Goal: Information Seeking & Learning: Check status

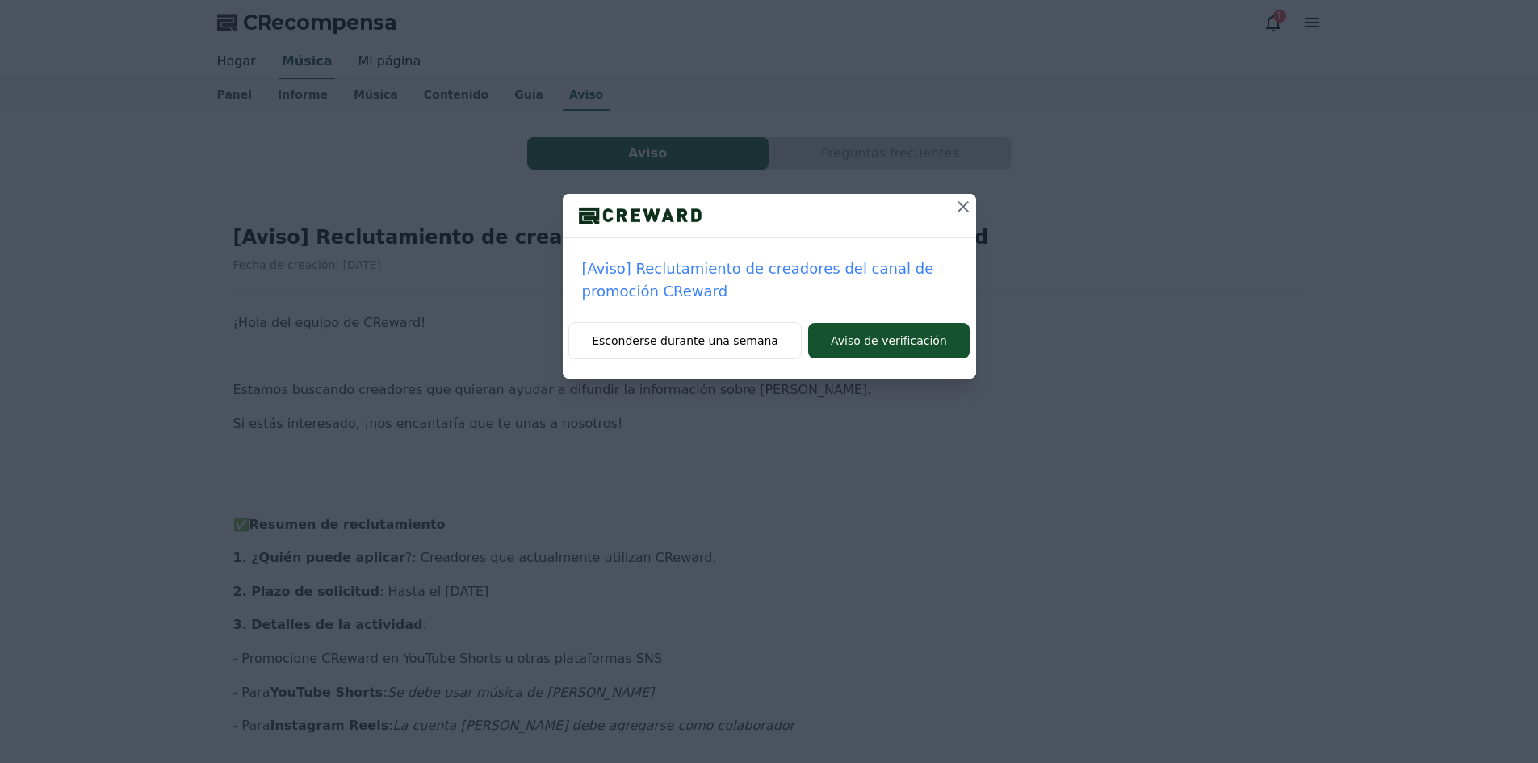
click at [962, 207] on icon at bounding box center [962, 206] width 11 height 11
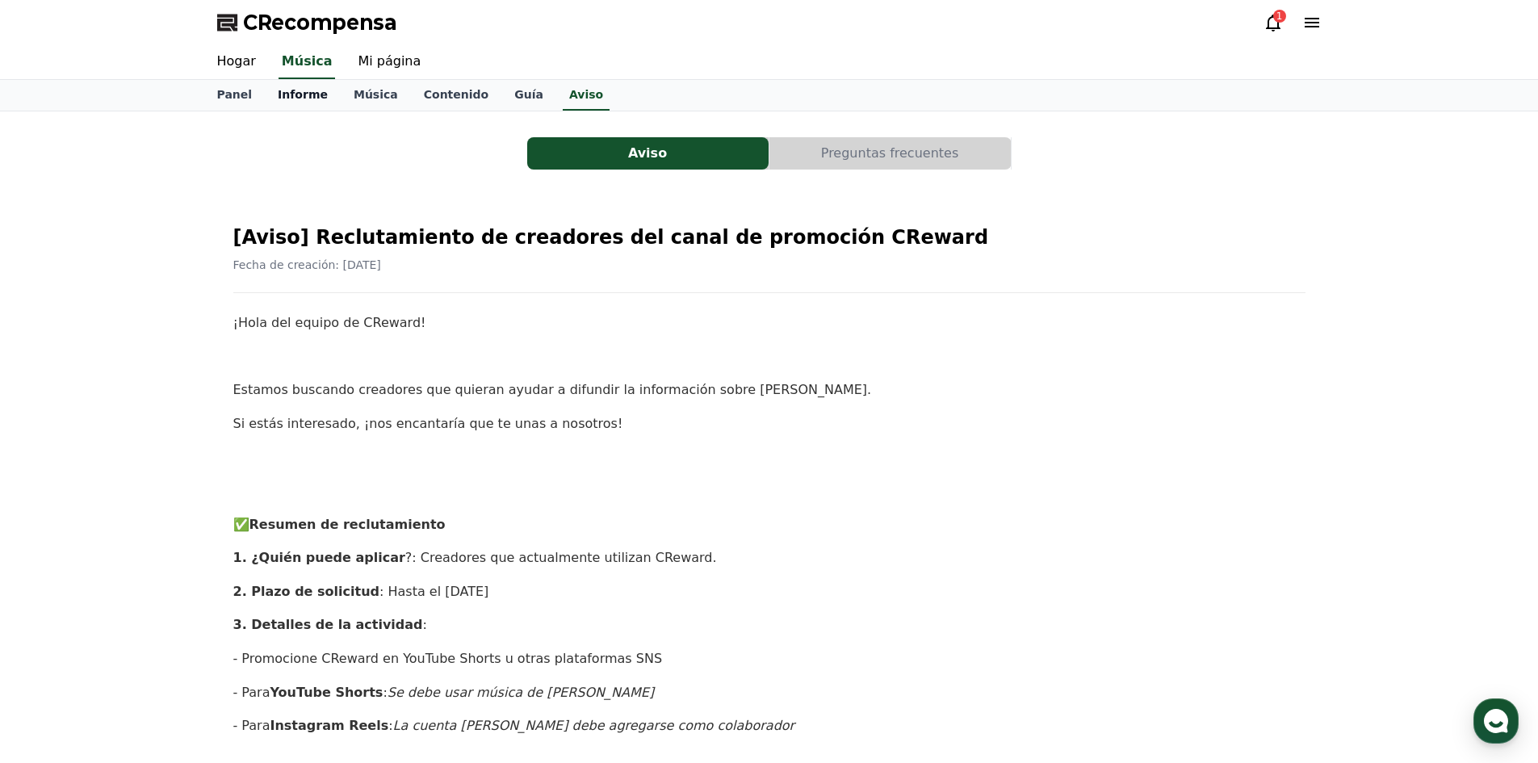
click at [290, 96] on font "Informe" at bounding box center [303, 94] width 50 height 13
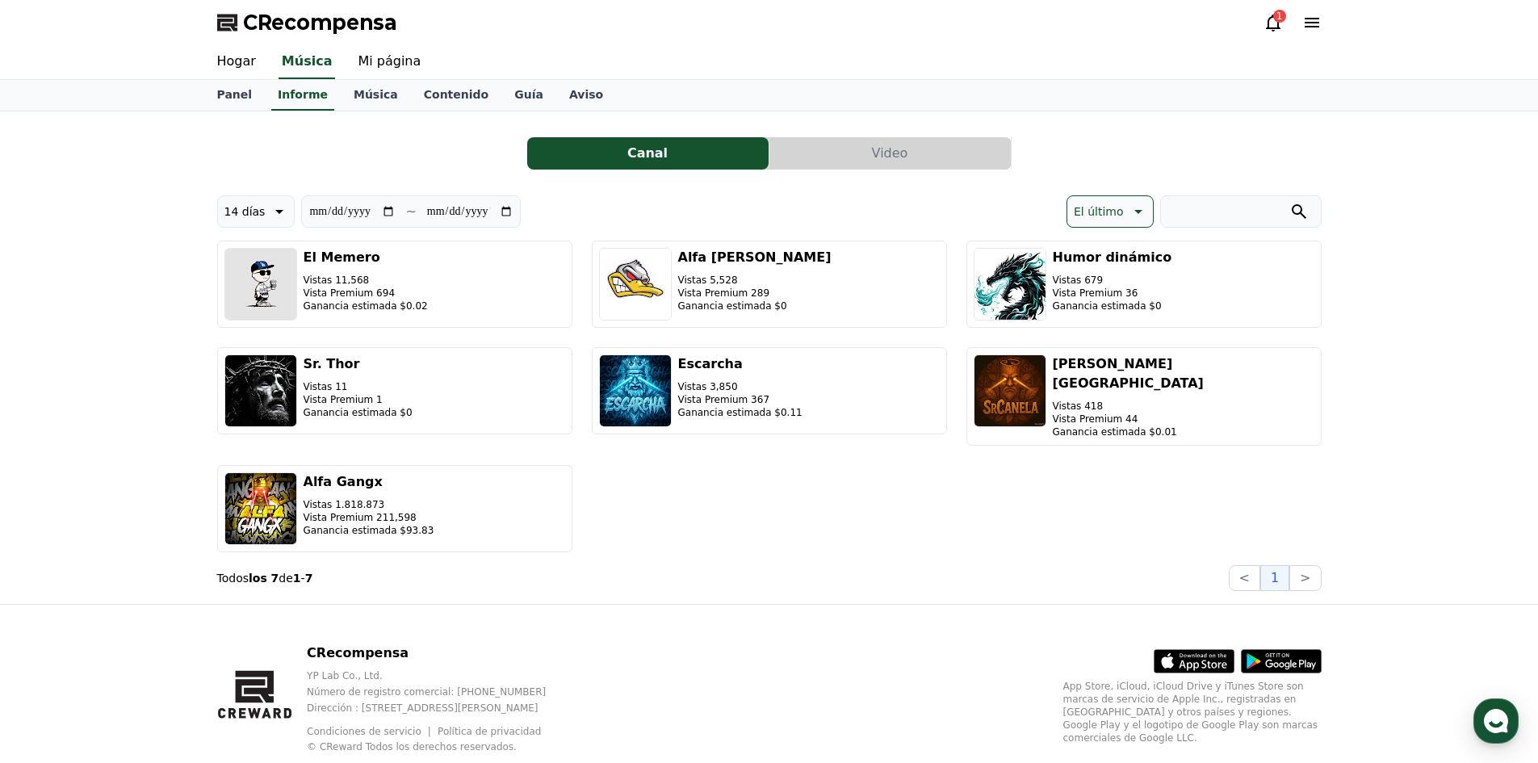
click at [255, 212] on font "14 días" at bounding box center [244, 211] width 41 height 13
click at [241, 249] on font "El último" at bounding box center [249, 252] width 50 height 13
type input "**********"
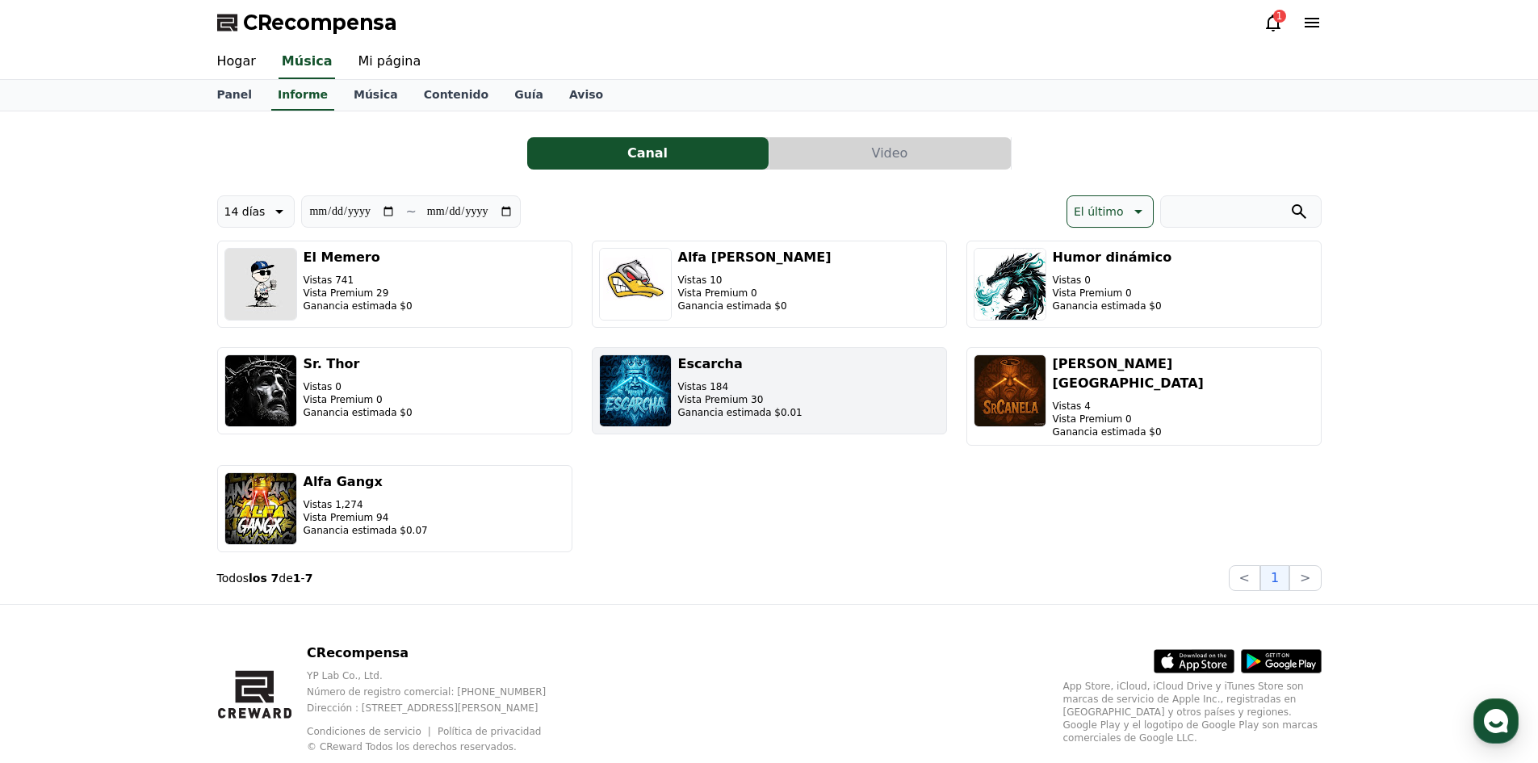
click at [848, 380] on button "Escarcha Vistas 184 Vista Premium 30 Ganancia estimada $0.01" at bounding box center [769, 390] width 355 height 87
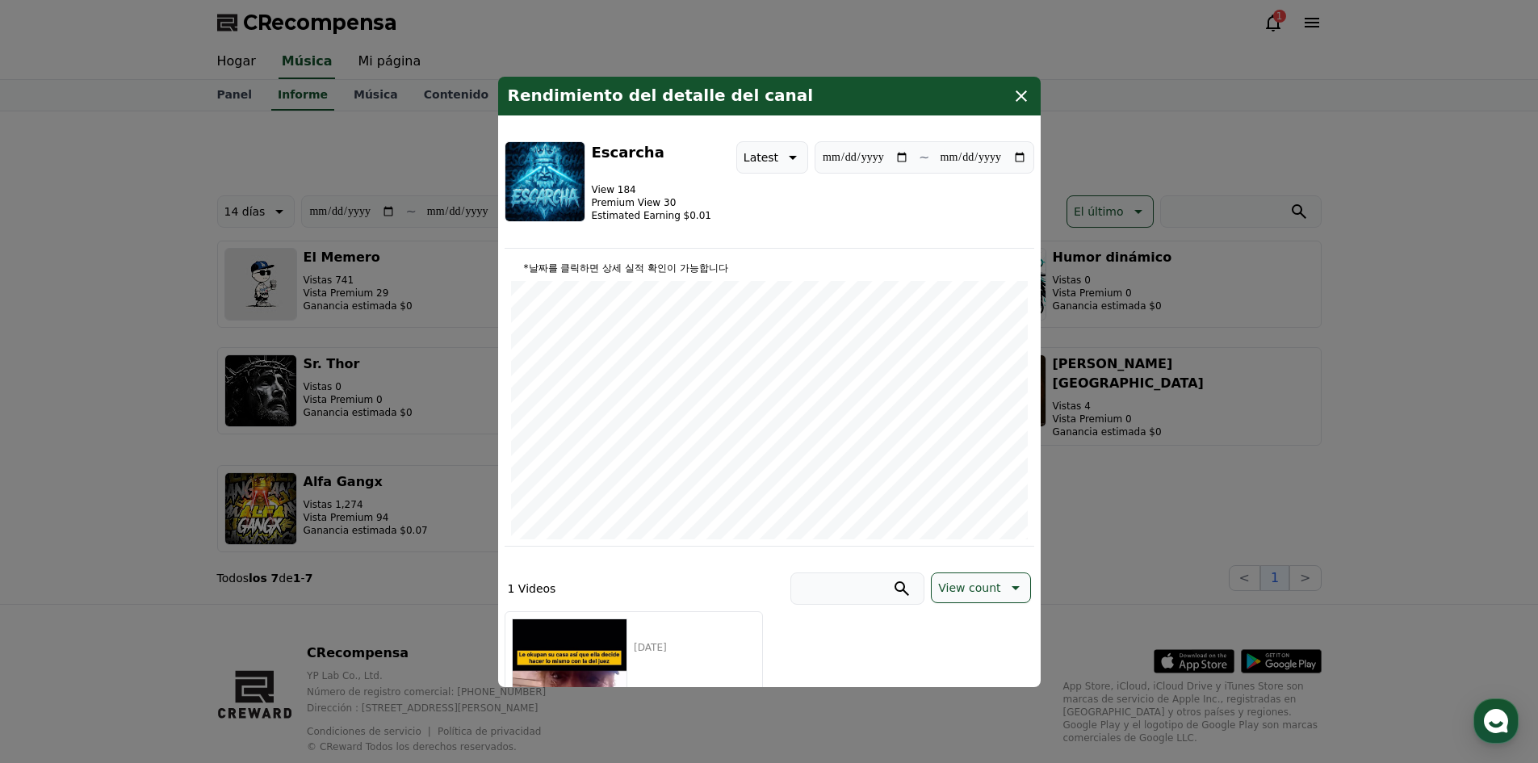
click at [781, 166] on icon "modal" at bounding box center [790, 157] width 19 height 19
click at [755, 233] on button "7 days" at bounding box center [762, 241] width 50 height 36
type input "**********"
click at [149, 320] on button "cerrar modal" at bounding box center [769, 381] width 1538 height 763
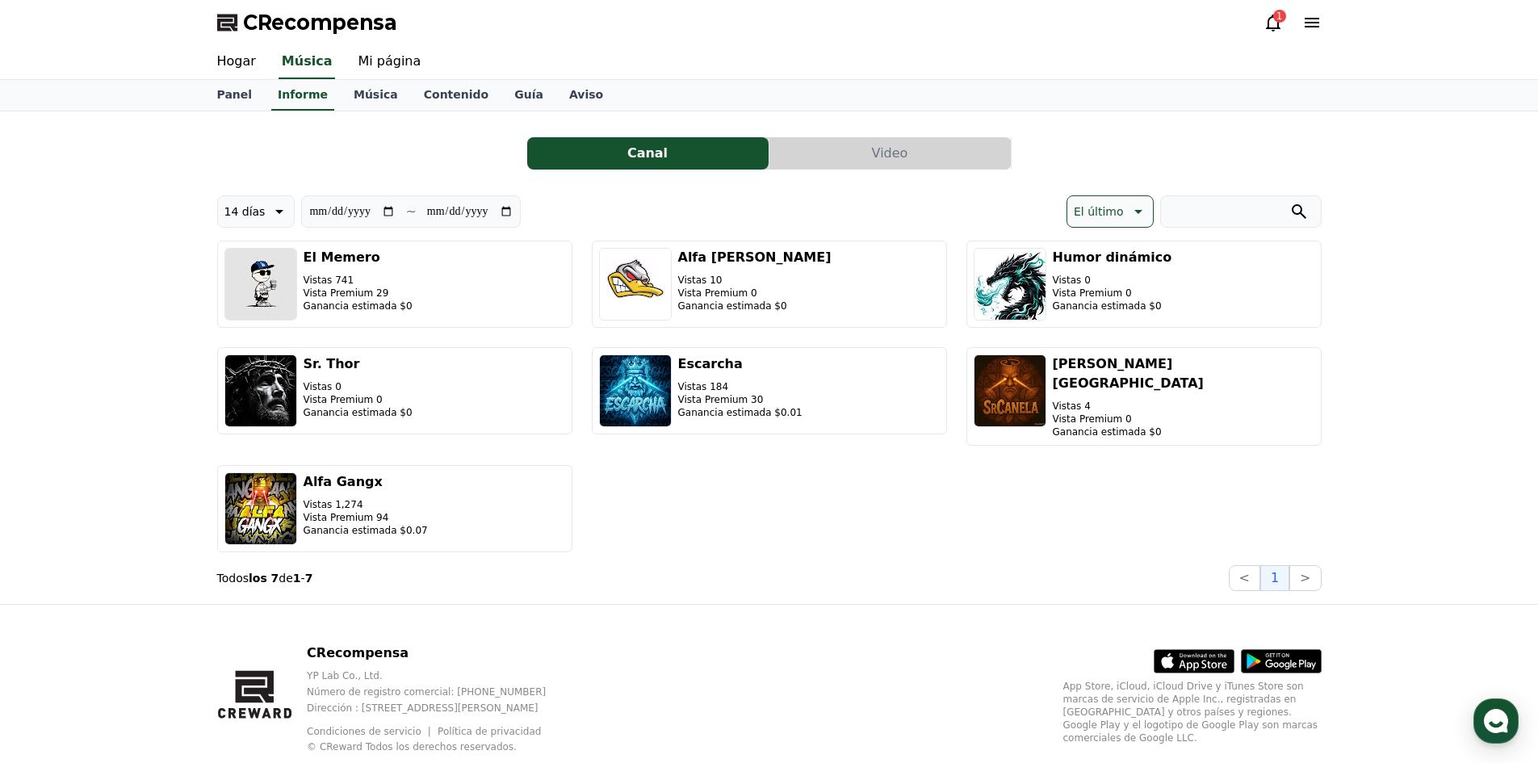
click at [254, 197] on button "14 días" at bounding box center [256, 211] width 78 height 32
click at [225, 407] on button "90 días" at bounding box center [245, 421] width 54 height 36
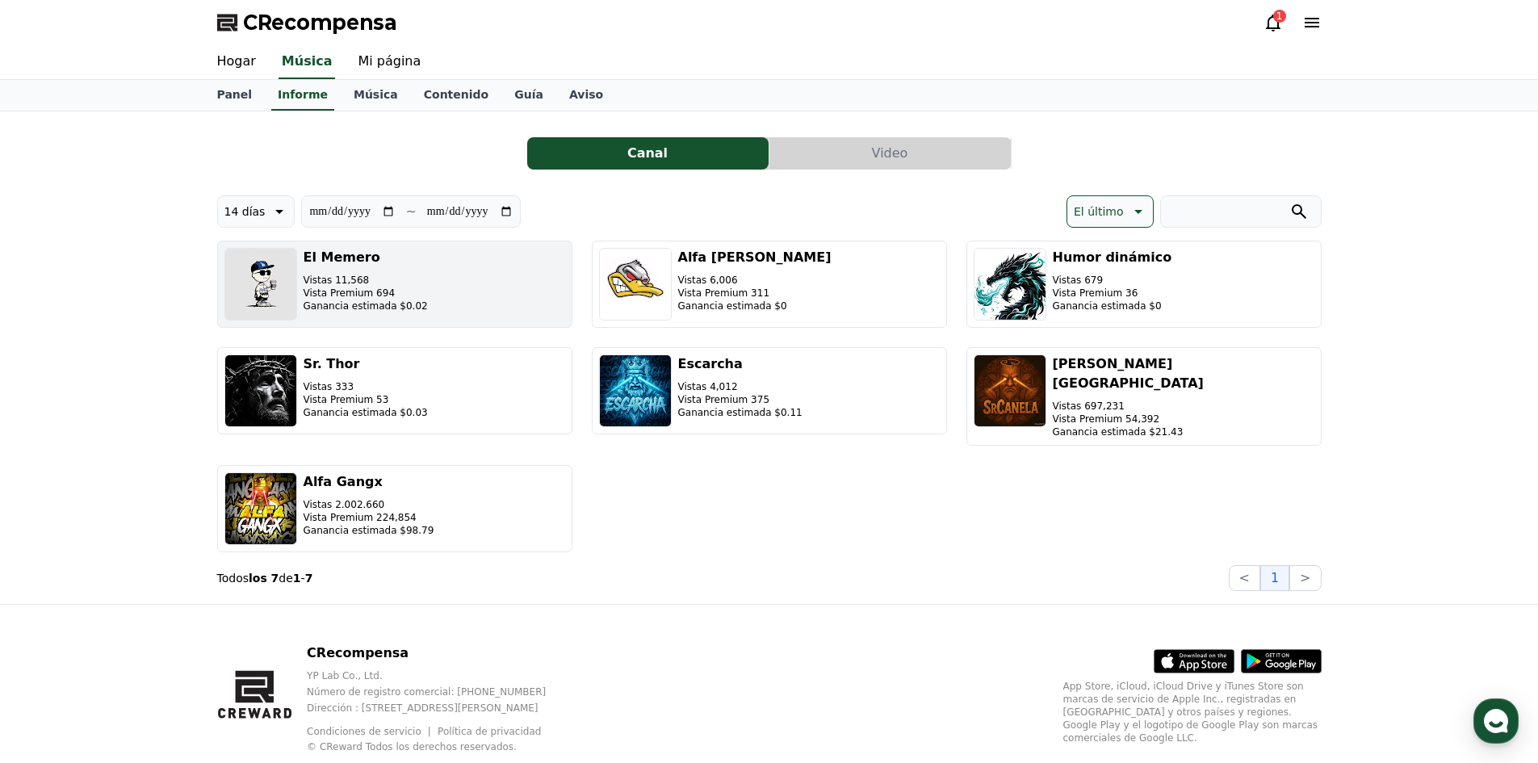
click at [328, 269] on div "El Memero Vistas 11,568 Vista Premium 694 Ganancia estimada $0.02" at bounding box center [366, 284] width 124 height 73
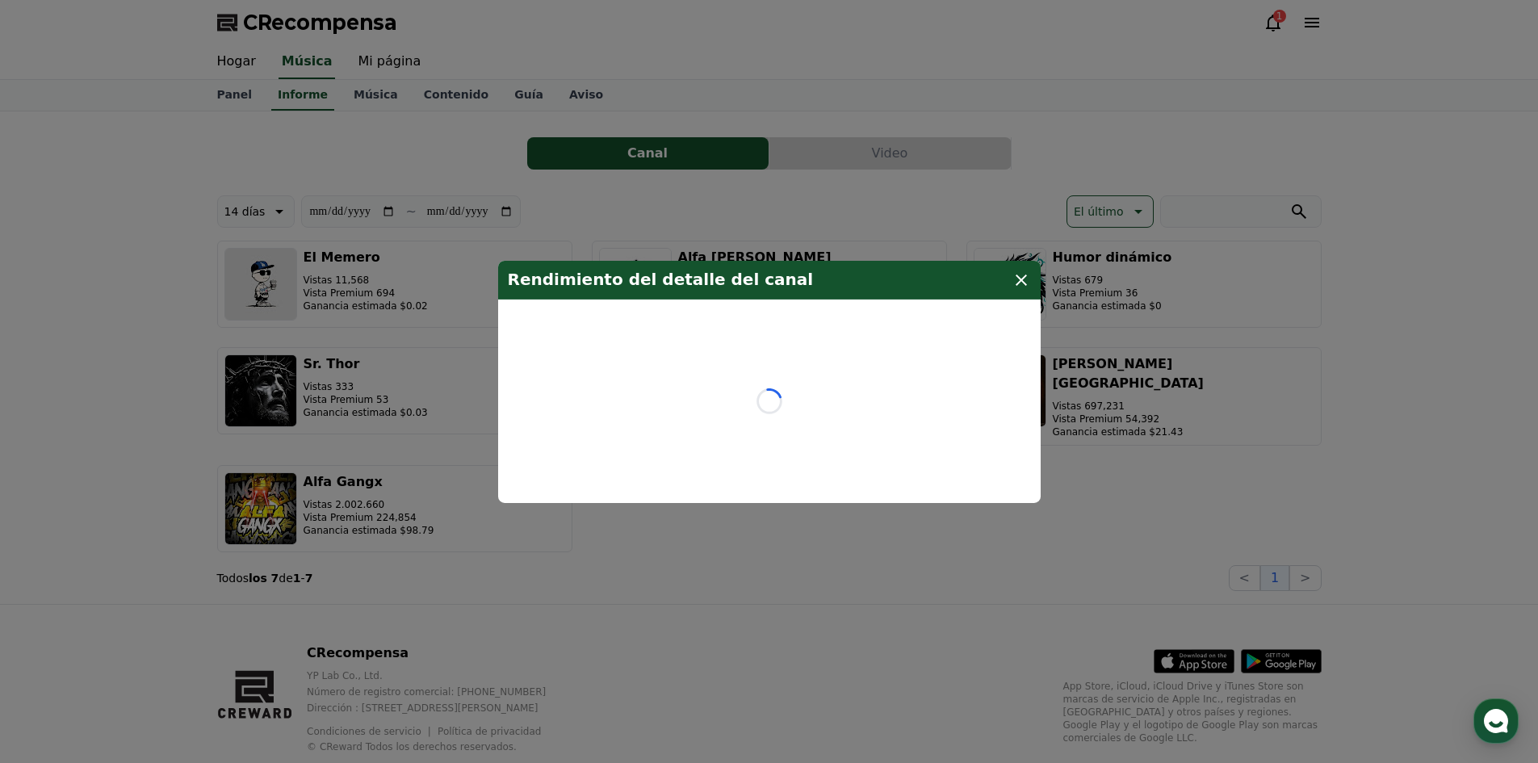
click at [1025, 282] on icon "modal" at bounding box center [1021, 279] width 19 height 19
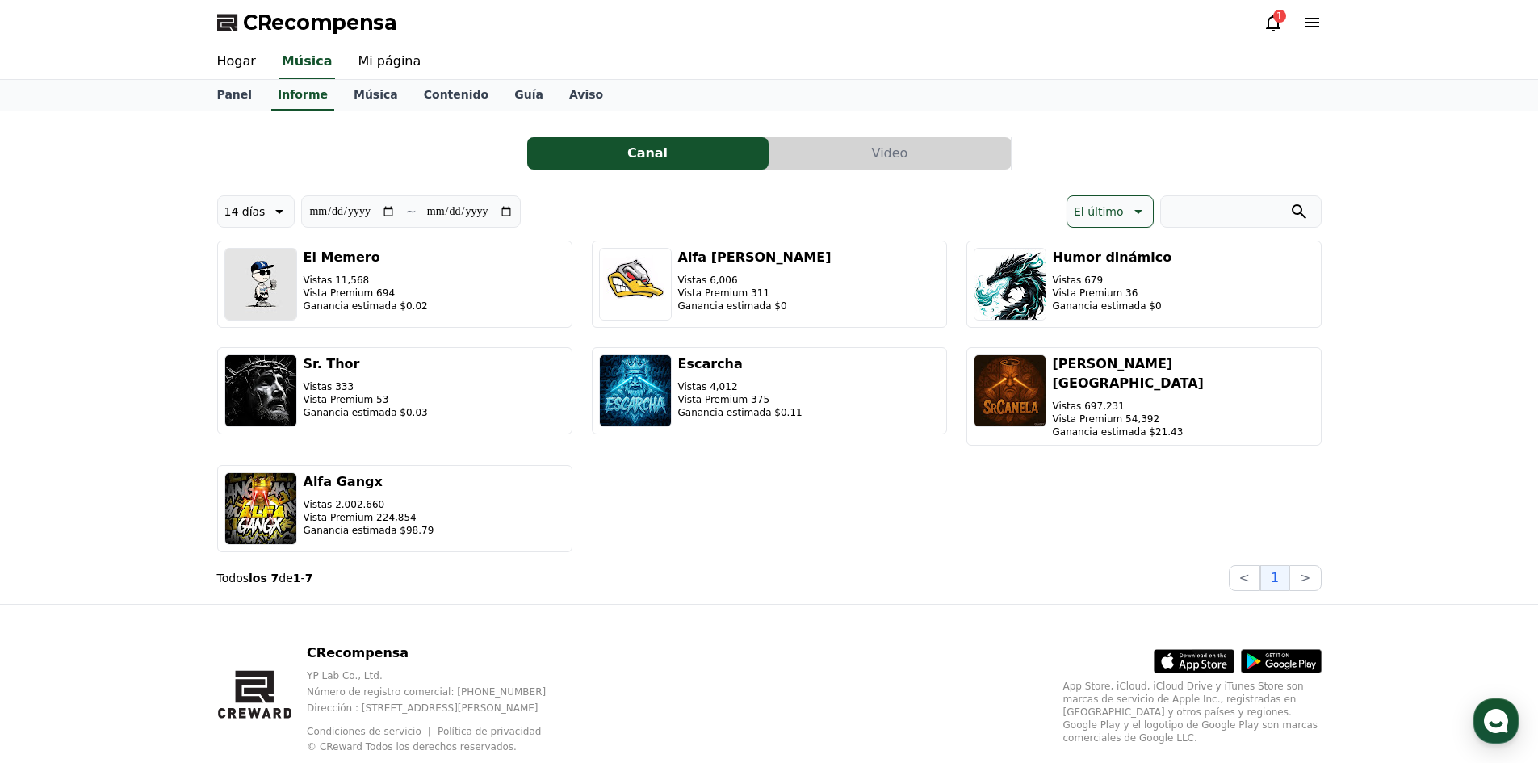
click at [255, 211] on font "14 días" at bounding box center [244, 211] width 41 height 13
click at [261, 258] on font "El último" at bounding box center [249, 252] width 50 height 13
type input "**********"
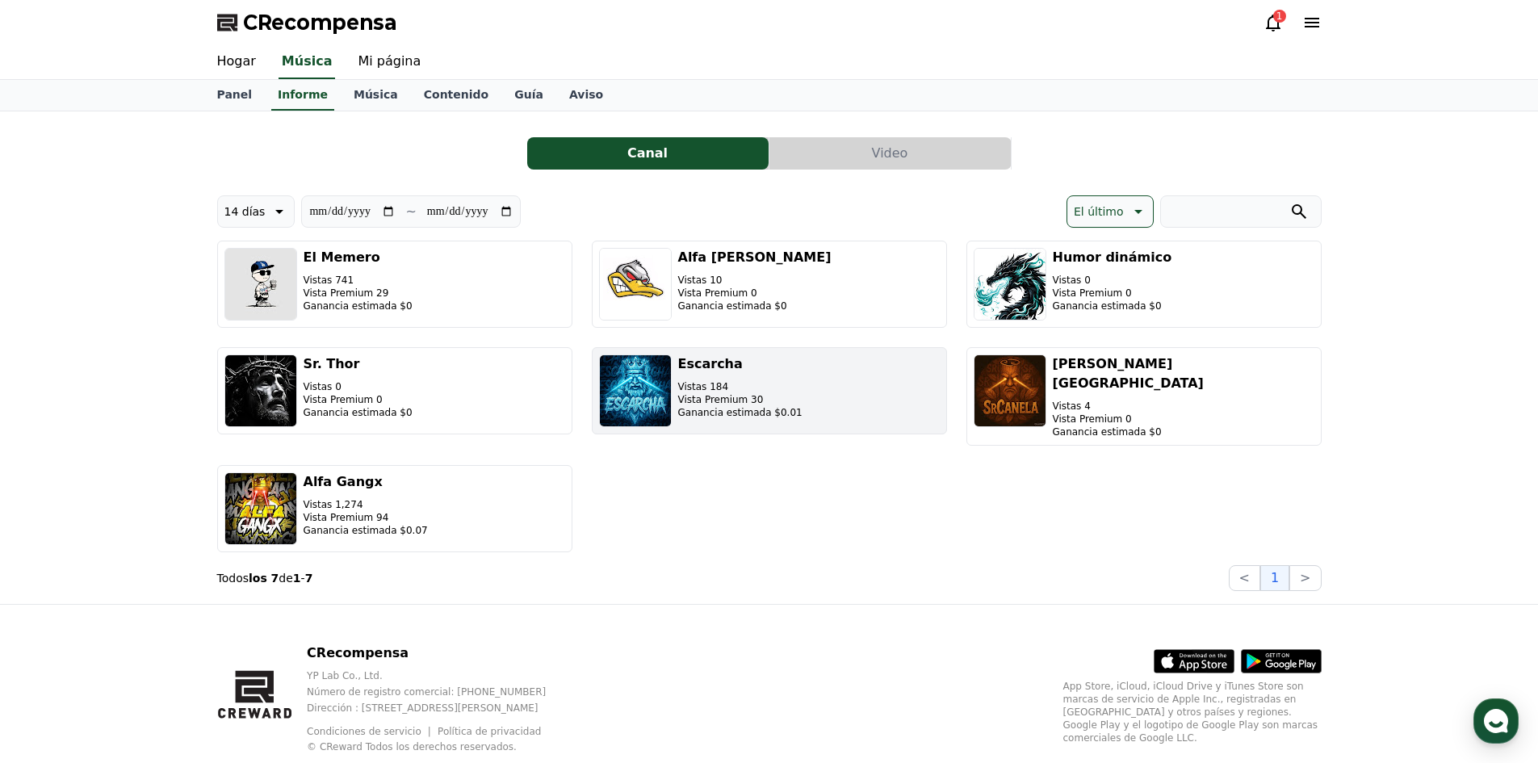
click at [894, 371] on button "Escarcha Vistas 184 Vista Premium 30 Ganancia estimada $0.01" at bounding box center [769, 390] width 355 height 87
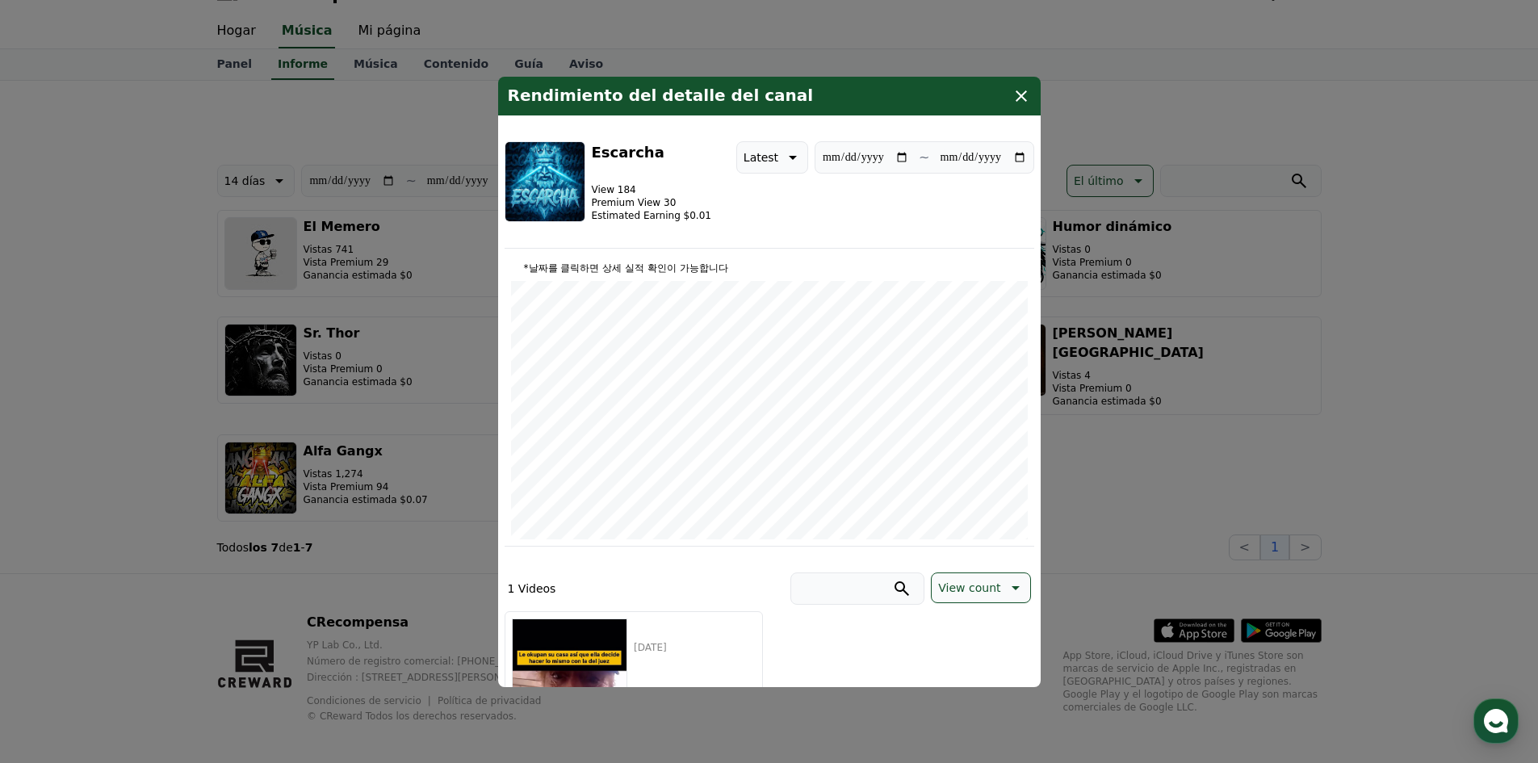
click at [751, 158] on p "Latest" at bounding box center [760, 157] width 35 height 23
click at [743, 270] on button "14 days" at bounding box center [765, 283] width 57 height 36
type input "**********"
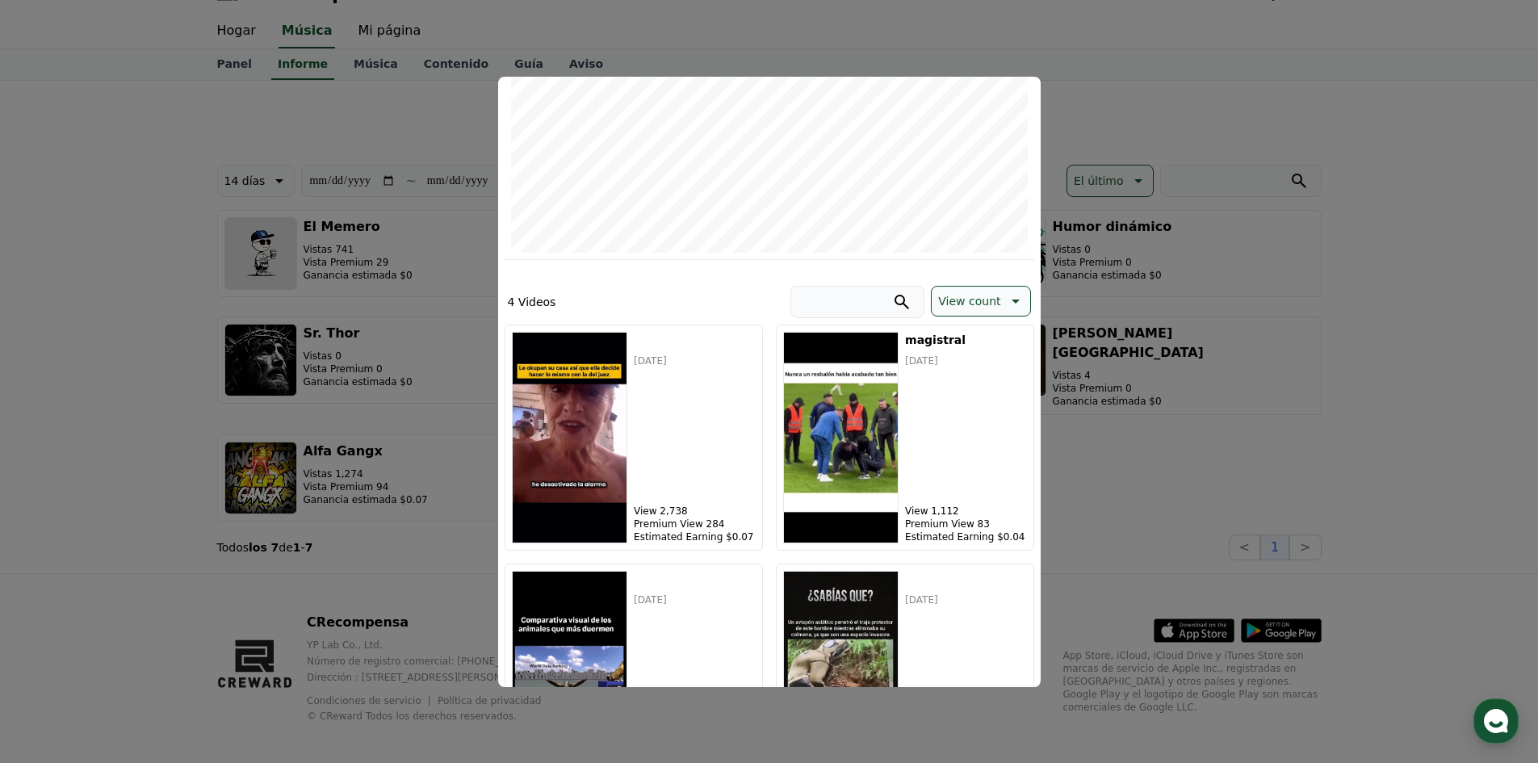
scroll to position [428, 0]
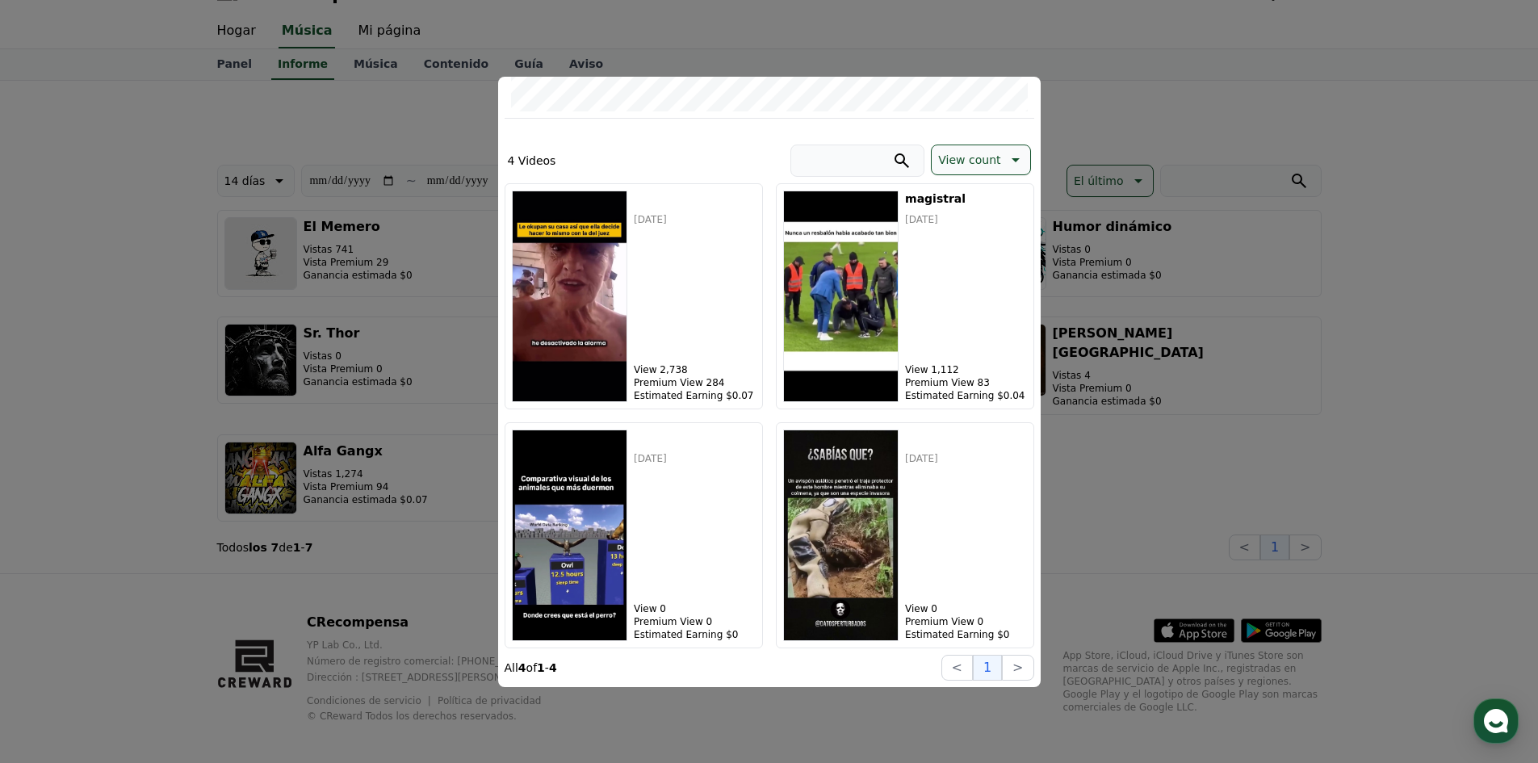
click at [257, 267] on button "cerrar modal" at bounding box center [769, 381] width 1538 height 763
